Goal: Understand process/instructions

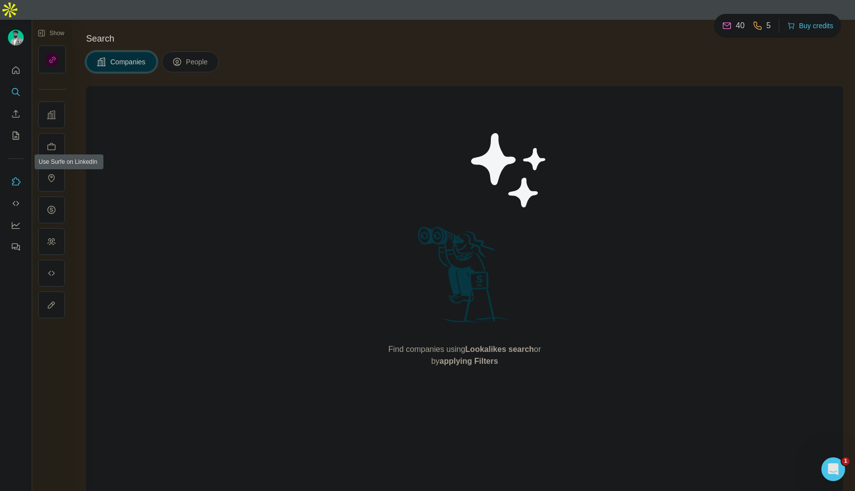
click at [12, 173] on button "Use Surfe on LinkedIn" at bounding box center [16, 182] width 16 height 18
click at [15, 216] on button "Dashboard" at bounding box center [16, 225] width 16 height 18
click at [15, 65] on icon "Quick start" at bounding box center [16, 70] width 10 height 10
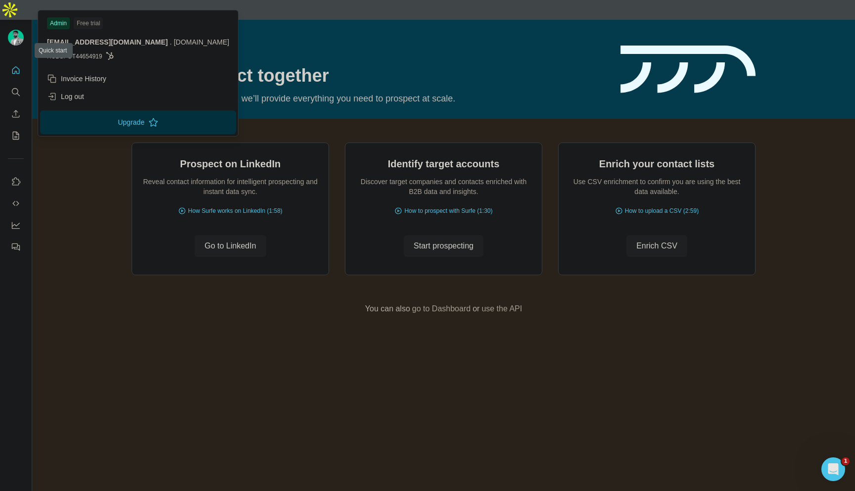
click at [15, 30] on img at bounding box center [16, 38] width 16 height 16
click at [14, 66] on icon "Quick start" at bounding box center [15, 69] width 7 height 7
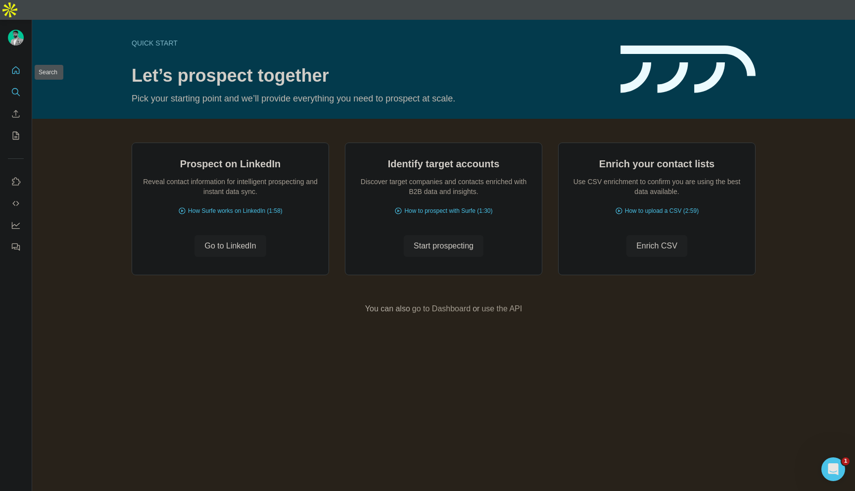
click at [12, 88] on icon "Search" at bounding box center [15, 91] width 6 height 6
click at [16, 109] on icon "Enrich CSV" at bounding box center [16, 114] width 10 height 10
